Goal: Navigation & Orientation: Find specific page/section

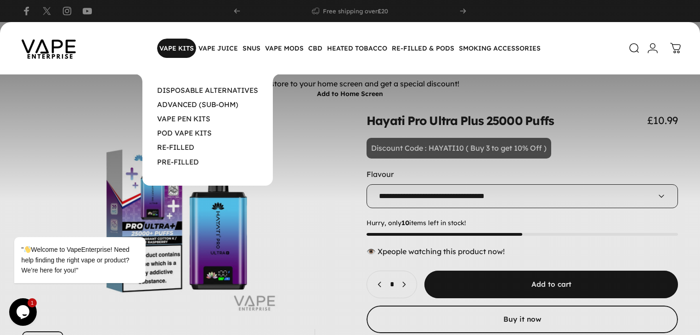
click at [169, 53] on magnet-element "VAPE KITS VAPE KITS" at bounding box center [176, 48] width 39 height 19
